Goal: Communication & Community: Answer question/provide support

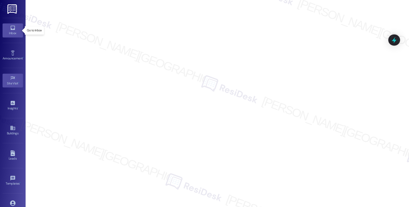
click at [8, 29] on link "Inbox" at bounding box center [13, 30] width 20 height 14
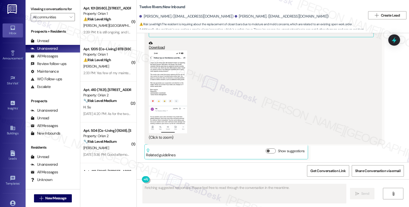
scroll to position [783, 0]
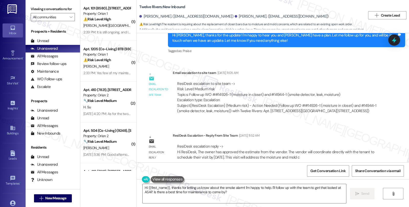
click at [340, 129] on div "Email escalation reply ResiDesk Escalation - Reply From Site Team Aug 30, 2025 …" at bounding box center [262, 148] width 245 height 39
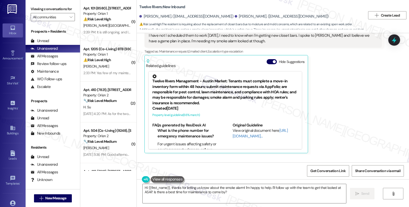
scroll to position [641, 0]
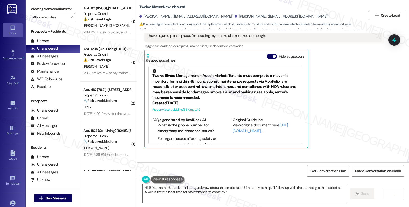
click at [234, 14] on div "Aidan Doherty. (aidan.doherty14@yahoo.com)" at bounding box center [281, 16] width 94 height 5
copy div "Aidan"
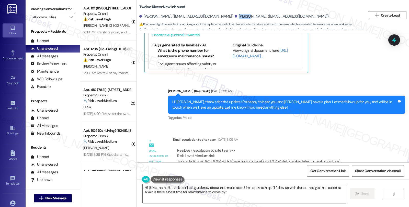
scroll to position [783, 0]
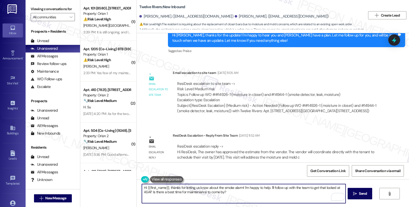
drag, startPoint x: 145, startPoint y: 188, endPoint x: 165, endPoint y: 186, distance: 20.7
click at [165, 186] on textarea "Hi {{first_name}}, thanks for letting us know about the smoke alarm! I'm happy …" at bounding box center [243, 193] width 203 height 19
paste textarea "Aidan"
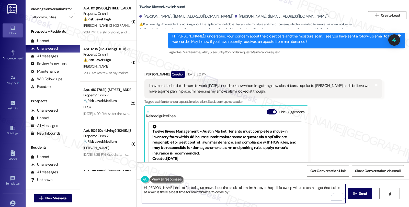
scroll to position [584, 0]
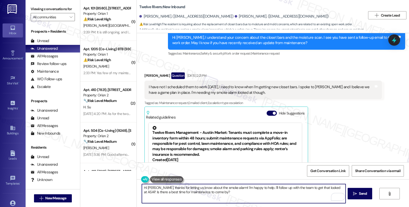
click at [154, 187] on textarea "Hi Aidan, thanks for letting us know about the smoke alarm! I'm happy to help. …" at bounding box center [243, 193] width 203 height 19
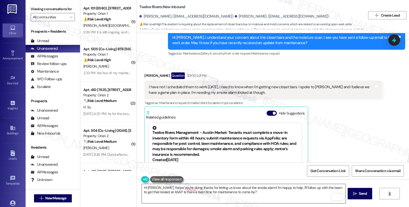
click at [182, 188] on textarea "Hi Aidan, I hope you're doing thanks for letting us know about the smoke alarm!…" at bounding box center [243, 193] width 203 height 19
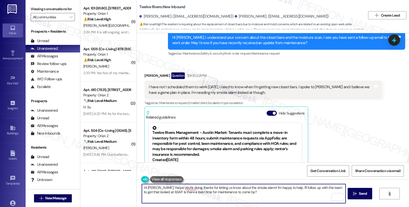
click at [174, 188] on textarea "Hi Aidan, I hope you're doing thanks for letting us know about the smoke alarm!…" at bounding box center [243, 193] width 203 height 19
click at [199, 187] on textarea "Hi Aidan, I hope you're day is going well. I'd doing thanks for letting us know…" at bounding box center [243, 193] width 203 height 19
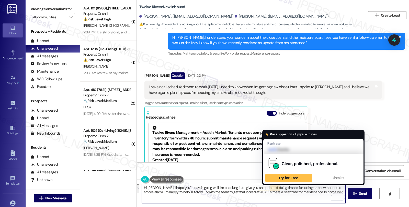
drag, startPoint x: 254, startPoint y: 187, endPoint x: 336, endPoint y: 203, distance: 83.3
click at [336, 203] on textarea "Hi Aidan, I hope you're day is going well. I'm checking in to give you an updat…" at bounding box center [243, 193] width 203 height 19
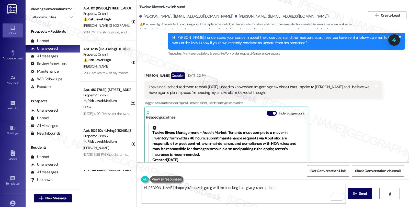
click at [247, 202] on textarea "Hi Aidan, I hope you're day is going well. I'm checking in to give you an updat…" at bounding box center [243, 193] width 203 height 19
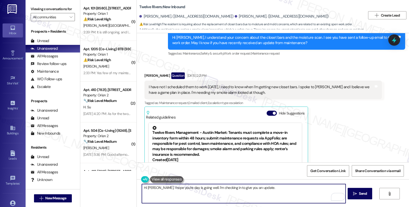
click at [267, 189] on textarea "Hi Aidan, I hope you're day is going well. I'm checking in to give you an updat…" at bounding box center [243, 193] width 203 height 19
paste textarea "The owner has approved the estimate from the vendor. The vendor will coordinate…"
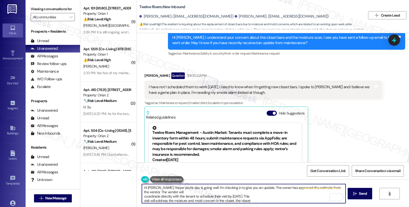
scroll to position [0, 0]
type textarea "Hi Aidan, I hope you're day is going well. I'm checking in to give you an updat…"
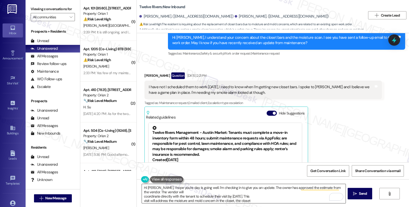
click at [289, 202] on textarea "Hi Aidan, I hope you're day is going well. I'm checking in to give you an updat…" at bounding box center [243, 193] width 203 height 19
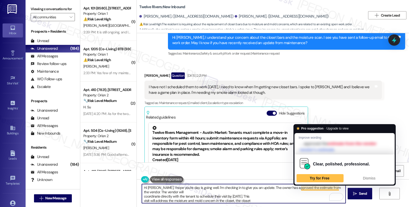
click at [340, 188] on textarea "Hi Aidan, I hope you're day is going well. I'm checking in to give you an updat…" at bounding box center [243, 193] width 203 height 19
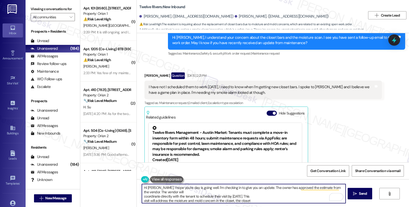
click at [165, 191] on textarea "Hi Aidan, I hope you're day is going well. I'm checking in to give you an updat…" at bounding box center [243, 193] width 203 height 19
drag, startPoint x: 199, startPoint y: 191, endPoint x: 214, endPoint y: 191, distance: 14.6
click at [214, 191] on textarea "Hi Aidan, I hope you're day is going well. I'm checking in to give you an updat…" at bounding box center [243, 193] width 203 height 19
click at [270, 194] on textarea "Hi Aidan, I hope you're day is going well. I'm checking in to give you an updat…" at bounding box center [243, 193] width 203 height 19
drag, startPoint x: 238, startPoint y: 192, endPoint x: 254, endPoint y: 192, distance: 15.8
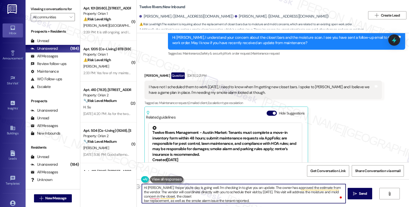
click at [254, 192] on textarea "Hi Aidan, I hope you're day is going well. I'm checking in to give you an updat…" at bounding box center [243, 193] width 203 height 19
click at [337, 193] on textarea "Hi Aidan, I hope you're day is going well. I'm checking in to give you an updat…" at bounding box center [243, 193] width 203 height 19
click at [171, 197] on textarea "Hi Aidan, I hope you're day is going well. I'm checking in to give you an updat…" at bounding box center [243, 193] width 203 height 19
drag, startPoint x: 241, startPoint y: 196, endPoint x: 303, endPoint y: 196, distance: 61.5
click at [303, 196] on textarea "Hi Aidan, I hope you're day is going well. I'm checking in to give you an updat…" at bounding box center [243, 193] width 203 height 19
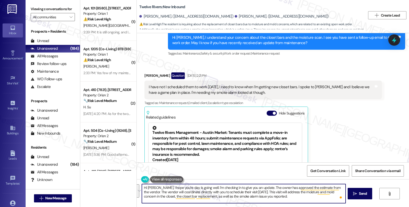
click at [285, 196] on textarea "Hi Aidan, I hope you're day is going well. I'm checking in to give you an updat…" at bounding box center [243, 193] width 203 height 19
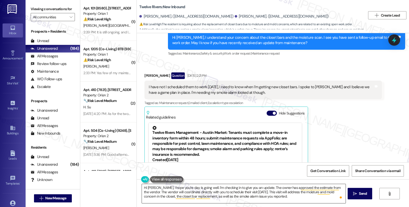
click at [287, 198] on textarea "Hi Aidan, I hope you're day is going well. I'm checking in to give you an updat…" at bounding box center [243, 193] width 203 height 19
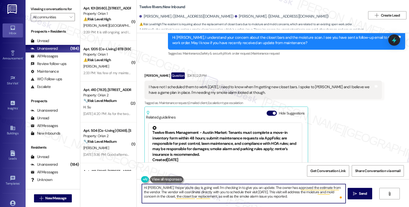
paste textarea "Please don’t hesitate to reach out if you need anything else."
type textarea "Hi Aidan, I hope you're day is going well. I'm checking in to give you an updat…"
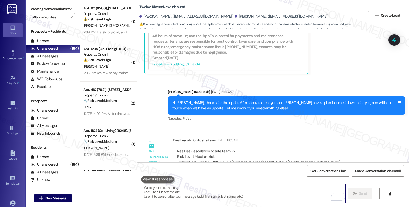
scroll to position [783, 0]
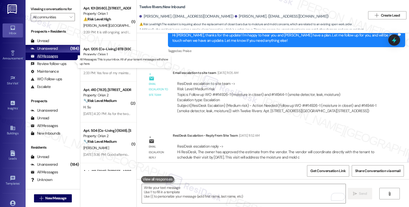
click at [55, 59] on div "All Messages" at bounding box center [44, 56] width 27 height 5
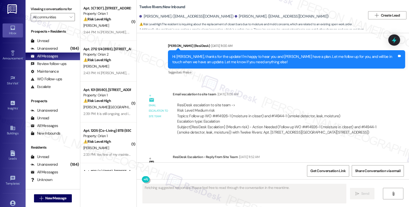
scroll to position [843, 0]
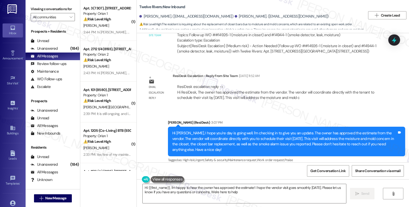
type textarea "Hi {{first_name}}, I'm happy to hear the owner has approved the estimate! I hop…"
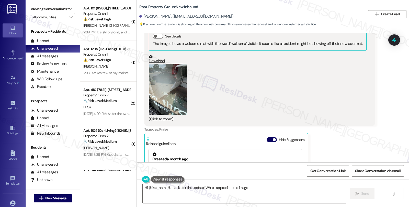
scroll to position [279, 0]
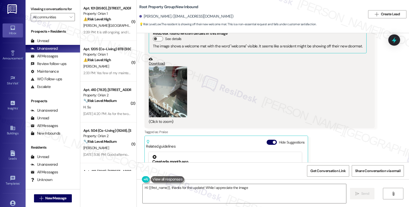
click at [167, 90] on button "Zoom image" at bounding box center [168, 91] width 38 height 51
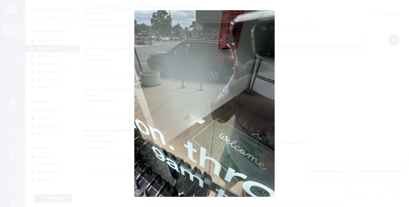
click at [274, 85] on button "Unzoom image" at bounding box center [204, 103] width 409 height 207
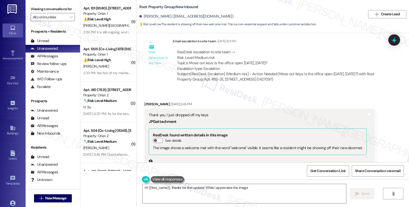
scroll to position [166, 0]
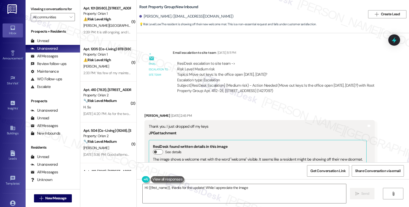
click at [355, 101] on div "Email escalation to site team Email escalation to site team [DATE] 8:11 PM Resi…" at bounding box center [262, 73] width 245 height 55
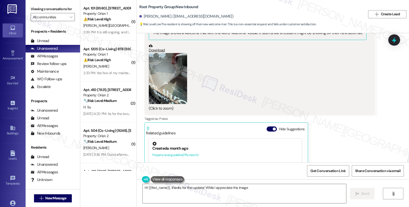
scroll to position [279, 0]
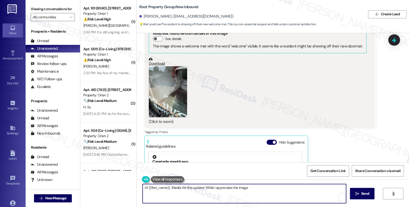
drag, startPoint x: 183, startPoint y: 187, endPoint x: 189, endPoint y: 200, distance: 15.1
click at [189, 200] on textarea "Hi {{first_name}}, thanks for the update! While I appreciate the image, I'm not…" at bounding box center [243, 193] width 203 height 19
drag, startPoint x: 183, startPoint y: 188, endPoint x: 268, endPoint y: 188, distance: 85.8
click at [268, 188] on textarea "Hi {{first_name}}, thanks for letting me know" at bounding box center [243, 193] width 203 height 19
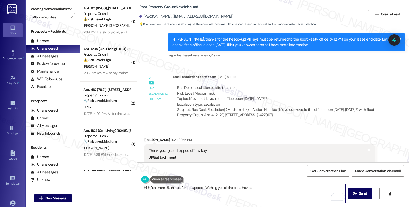
scroll to position [166, 0]
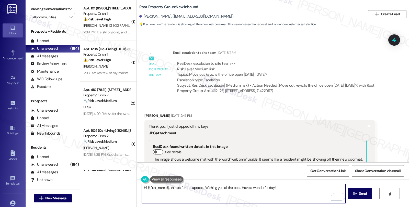
click at [202, 189] on textarea "Hi {{first_name}}, thanks for the update. Wishing you all the best. Have a wond…" at bounding box center [243, 193] width 203 height 19
type textarea "Hi {{first_name}}, thanks for the update. We hope you had a great stay here. Wi…"
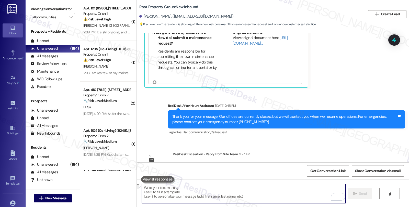
scroll to position [450, 0]
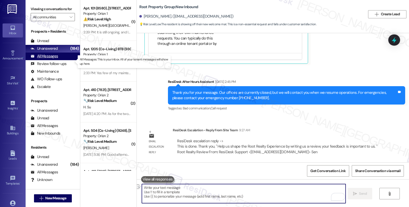
click at [57, 59] on div "All Messages" at bounding box center [44, 56] width 27 height 5
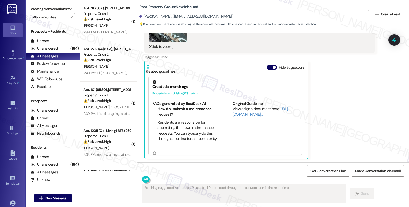
scroll to position [493, 0]
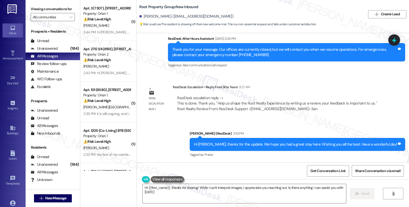
type textarea "Hi {{first_name}}, thanks for sharing! While I can't interpret images, I apprec…"
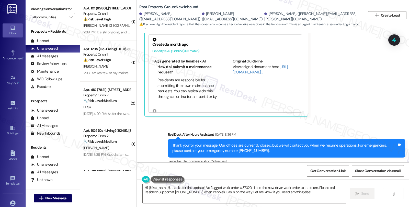
scroll to position [1536, 0]
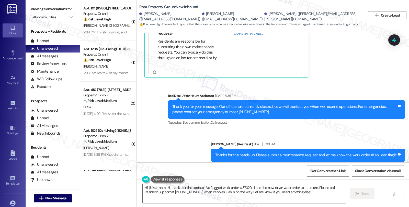
click at [325, 120] on div "Sent via SMS ResiDesk After Hours Assistant Aug 29, 2025 at 8:36 PM Thank you f…" at bounding box center [273, 128] width 272 height 92
click at [303, 198] on textarea "Hi {{first_name}}, thanks for the update! I've flagged work order #37320-1 and …" at bounding box center [243, 193] width 203 height 19
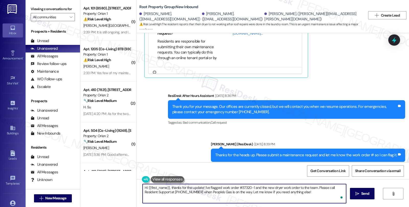
paste textarea "Please ask the tenant to contact resident support at 773-904-1392 when People's…"
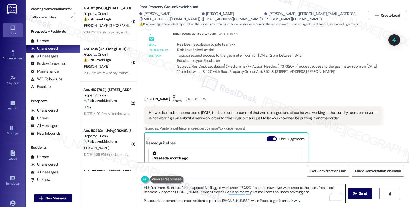
scroll to position [1366, 0]
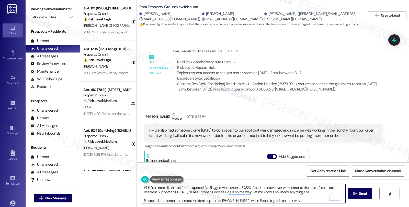
click at [146, 112] on div "Taylor Ford Neutral Aug 29, 2025 at 8:36 PM" at bounding box center [262, 118] width 237 height 13
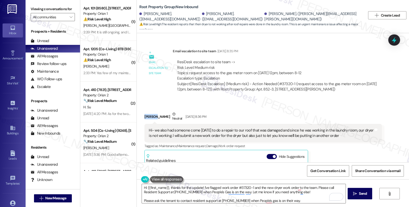
click at [146, 112] on div "Taylor Ford Neutral Aug 29, 2025 at 8:36 PM" at bounding box center [262, 118] width 237 height 13
copy div "Taylor"
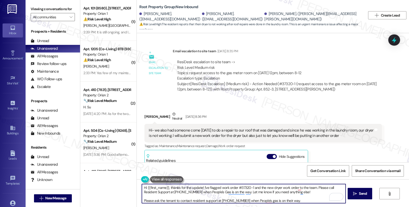
drag, startPoint x: 144, startPoint y: 188, endPoint x: 165, endPoint y: 187, distance: 21.2
click at [165, 187] on textarea "Hi {{first_name}}, thanks for the update! I've flagged work order #37320-1 and …" at bounding box center [243, 193] width 203 height 19
paste textarea "Taylor"
drag, startPoint x: 187, startPoint y: 187, endPoint x: 307, endPoint y: 193, distance: 119.9
click at [307, 193] on textarea "Hi Taylor, thanks for the update! I've flagged work order #37320-1 and the new …" at bounding box center [243, 193] width 203 height 19
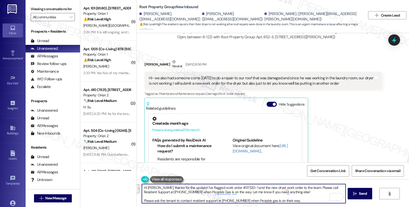
scroll to position [1423, 0]
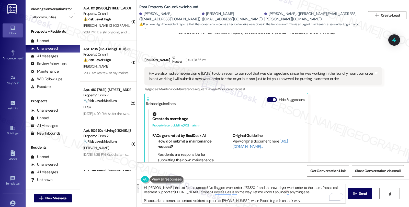
click at [364, 103] on div "Taylor Ford Neutral Aug 29, 2025 at 8:36 PM Hi- we also had someone come today …" at bounding box center [262, 123] width 237 height 137
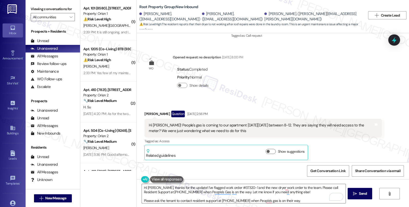
scroll to position [1082, 0]
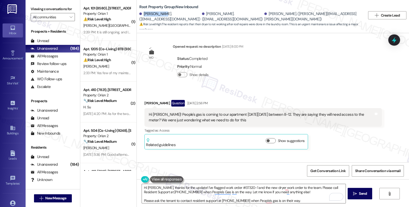
drag, startPoint x: 139, startPoint y: 16, endPoint x: 157, endPoint y: 16, distance: 17.6
click at [157, 16] on div "Taylor Ford. (taylornford13@gmail.com)" at bounding box center [169, 16] width 61 height 11
copy div "Taylor Ford"
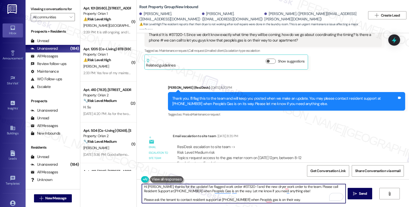
scroll to position [0, 0]
drag, startPoint x: 187, startPoint y: 187, endPoint x: 299, endPoint y: 188, distance: 111.6
click at [299, 188] on textarea "Hi Taylor, thanks for the update! I've flagged work order #37320-1 and the new …" at bounding box center [243, 193] width 203 height 19
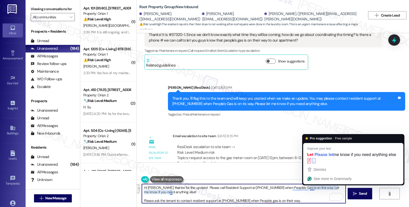
scroll to position [1, 0]
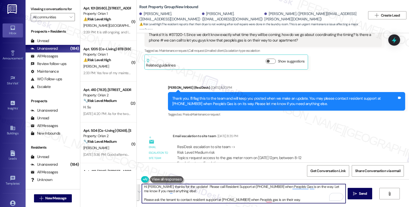
drag, startPoint x: 306, startPoint y: 188, endPoint x: 309, endPoint y: 203, distance: 15.2
click at [309, 203] on textarea "Hi Taylor, thanks for the update! Please call Resident Support at 773-904-1392 …" at bounding box center [243, 193] width 203 height 19
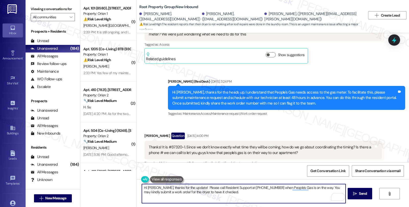
scroll to position [1167, 0]
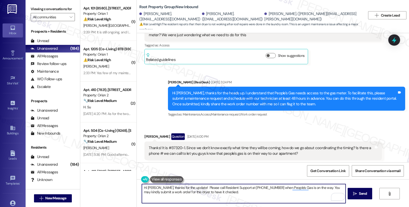
click at [219, 193] on textarea "Hi Taylor, thanks for the update! Please call Resident Support at 773-904-1392 …" at bounding box center [243, 193] width 203 height 19
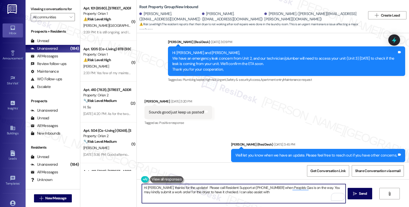
scroll to position [940, 0]
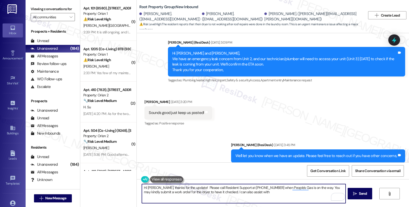
click at [249, 193] on textarea "Hi Taylor, thanks for the update! Please call Resident Support at 773-904-1392 …" at bounding box center [243, 193] width 203 height 19
click at [204, 192] on textarea "Hi Taylor, thanks for the update! Please call Resident Support at 773-904-1392 …" at bounding box center [243, 193] width 203 height 19
click at [310, 192] on textarea "Hi Taylor, thanks for the update! Please call Resident Support at 773-904-1392 …" at bounding box center [243, 193] width 203 height 19
type textarea "Hi Taylor, thanks for the update! Please call Resident Support at 773-904-1392 …"
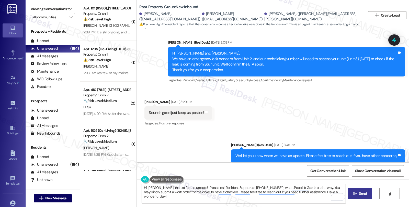
click at [348, 192] on button " Send" at bounding box center [359, 193] width 25 height 11
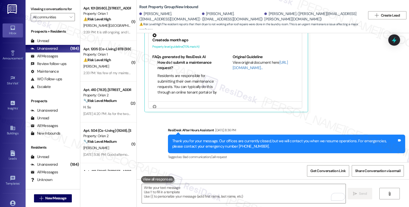
scroll to position [1536, 0]
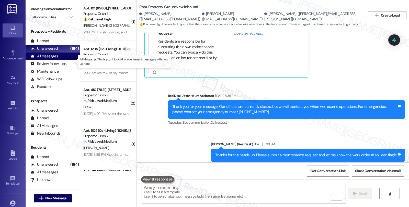
click at [51, 59] on div "All Messages" at bounding box center [44, 56] width 27 height 5
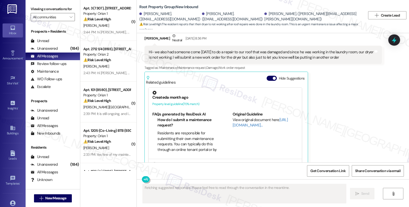
scroll to position [1585, 0]
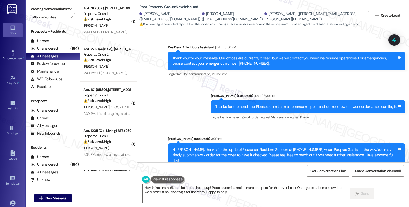
type textarea "Hey {{first_name}}, thanks for the heads up! Please submit a maintenance reques…"
click at [55, 51] on div "Unanswered" at bounding box center [44, 48] width 27 height 5
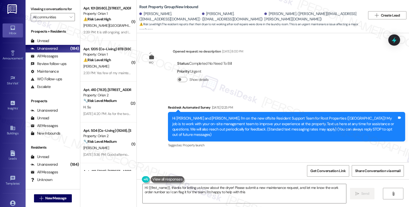
type textarea "Hi {{first_name}}, thanks for letting us know about the dryer! Please submit a …"
